Goal: Information Seeking & Learning: Learn about a topic

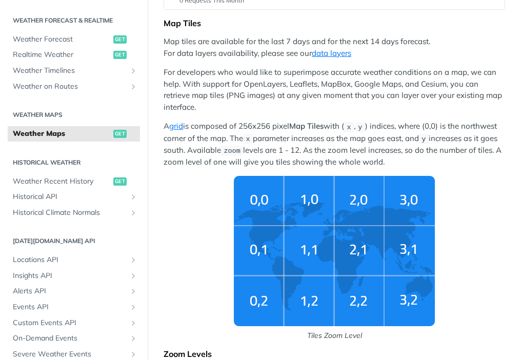
scroll to position [215, 0]
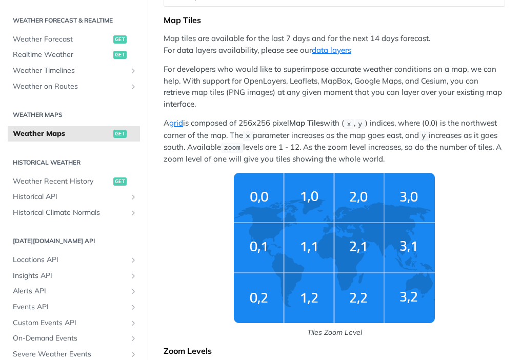
click at [117, 134] on span "get" at bounding box center [119, 134] width 13 height 8
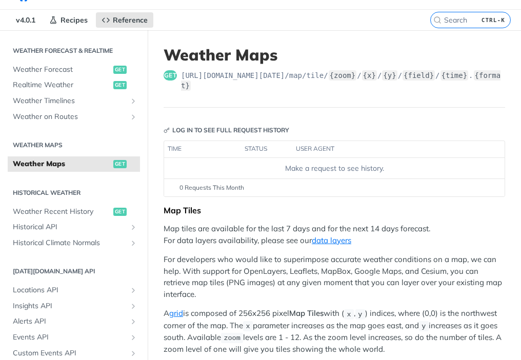
scroll to position [0, 0]
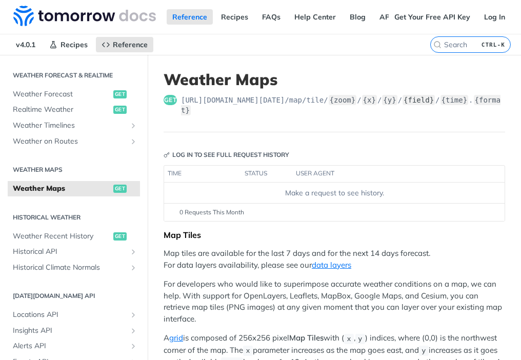
click at [410, 102] on label "{field}" at bounding box center [419, 100] width 32 height 10
click at [404, 99] on label "{field}" at bounding box center [419, 100] width 32 height 10
drag, startPoint x: 405, startPoint y: 98, endPoint x: 298, endPoint y: 125, distance: 110.5
click at [414, 98] on label "{field}" at bounding box center [419, 100] width 32 height 10
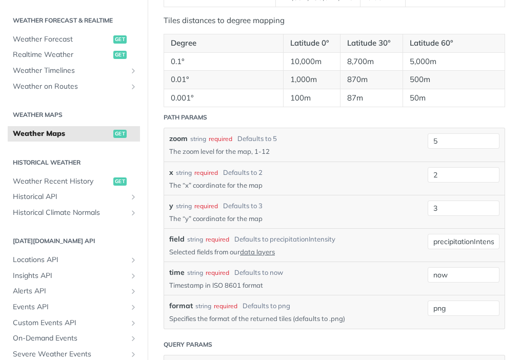
scroll to position [1072, 0]
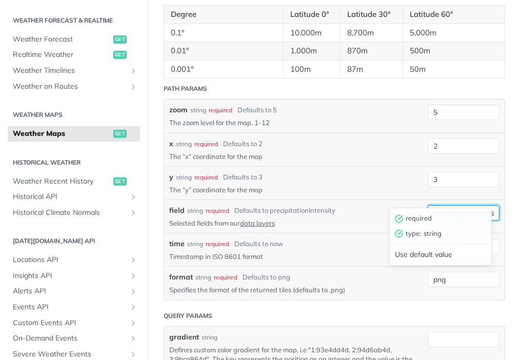
click at [471, 205] on input "precipitationIntensity" at bounding box center [464, 212] width 72 height 15
click at [268, 219] on link "data layers" at bounding box center [257, 223] width 35 height 8
click at [262, 219] on link "data layers" at bounding box center [257, 223] width 35 height 8
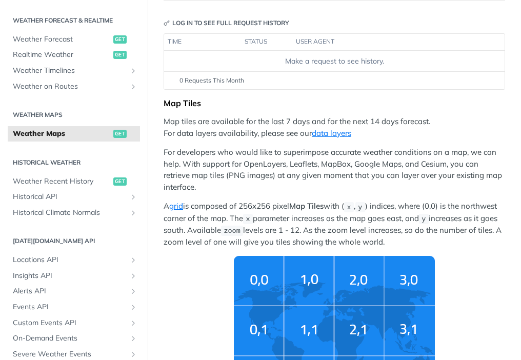
scroll to position [146, 0]
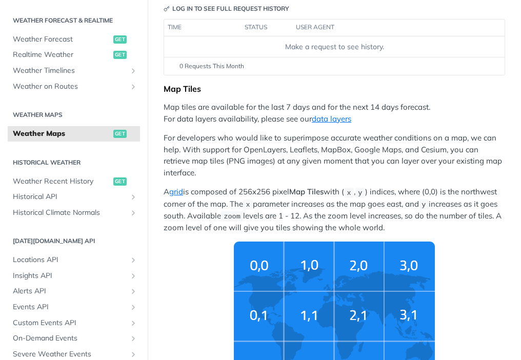
click at [269, 137] on p "For developers who would like to superimpose accurate weather conditions on a m…" at bounding box center [335, 155] width 342 height 46
copy p "OpenLayers"
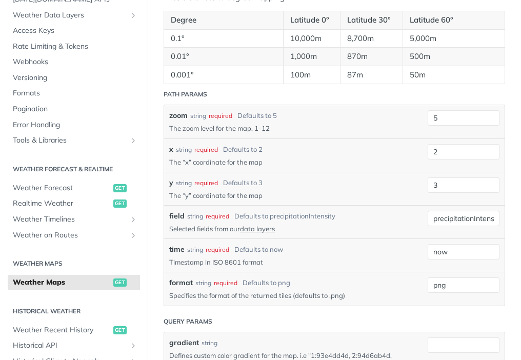
scroll to position [1070, 0]
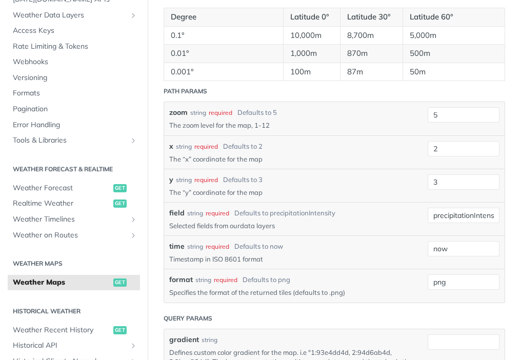
click at [264, 222] on link "data layers" at bounding box center [257, 226] width 35 height 8
click at [263, 222] on link "data layers" at bounding box center [257, 226] width 35 height 8
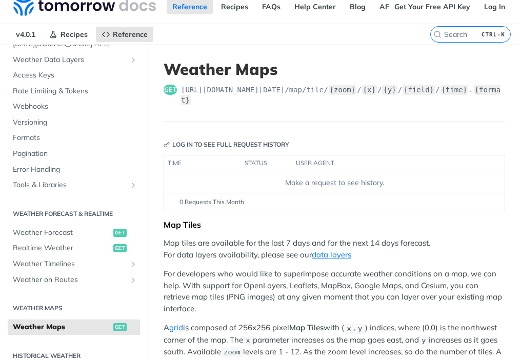
scroll to position [0, 0]
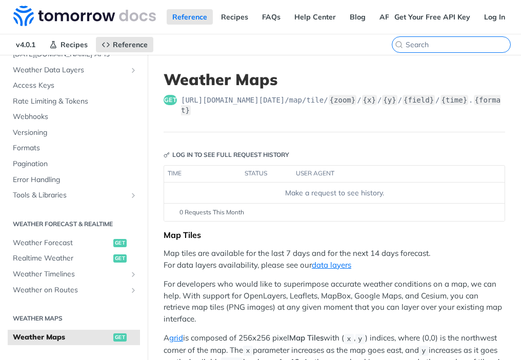
click at [453, 46] on input "search" at bounding box center [458, 44] width 105 height 9
click at [323, 260] on link "data layers" at bounding box center [331, 265] width 39 height 10
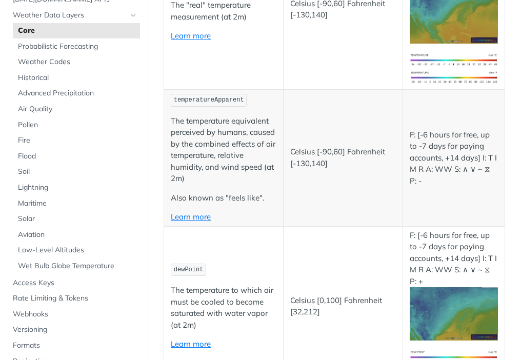
scroll to position [160, 0]
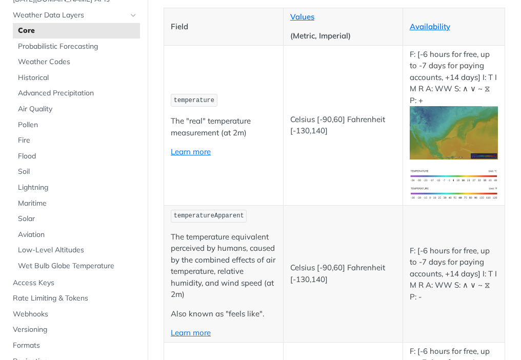
click at [458, 126] on img "Expand image" at bounding box center [454, 132] width 89 height 53
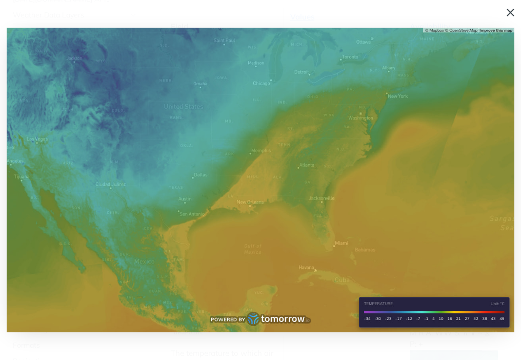
click at [509, 11] on span "Collapse image" at bounding box center [260, 180] width 521 height 360
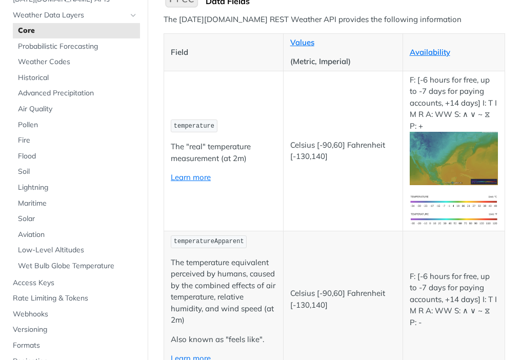
scroll to position [127, 0]
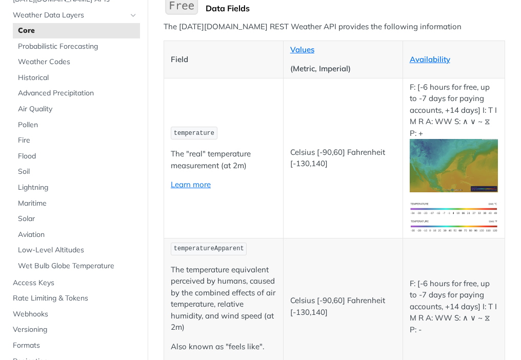
click at [202, 130] on span "temperature" at bounding box center [194, 133] width 41 height 7
copy span "temperature"
click at [292, 267] on td "Celsius [-90,60] Fahrenheit [-130,140]" at bounding box center [343, 306] width 120 height 137
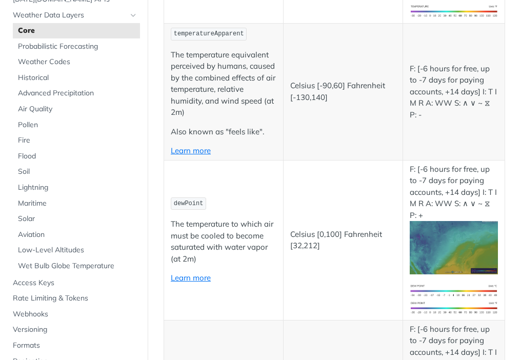
scroll to position [0, 0]
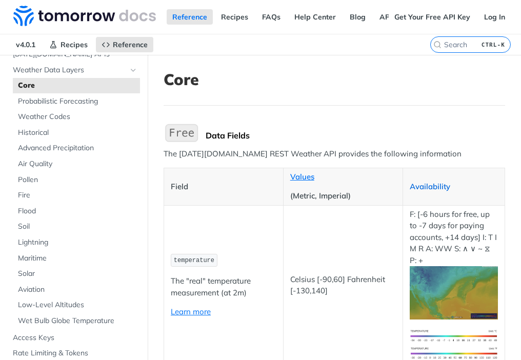
click at [429, 182] on link "Availability" at bounding box center [430, 187] width 41 height 10
